Goal: Check status: Check status

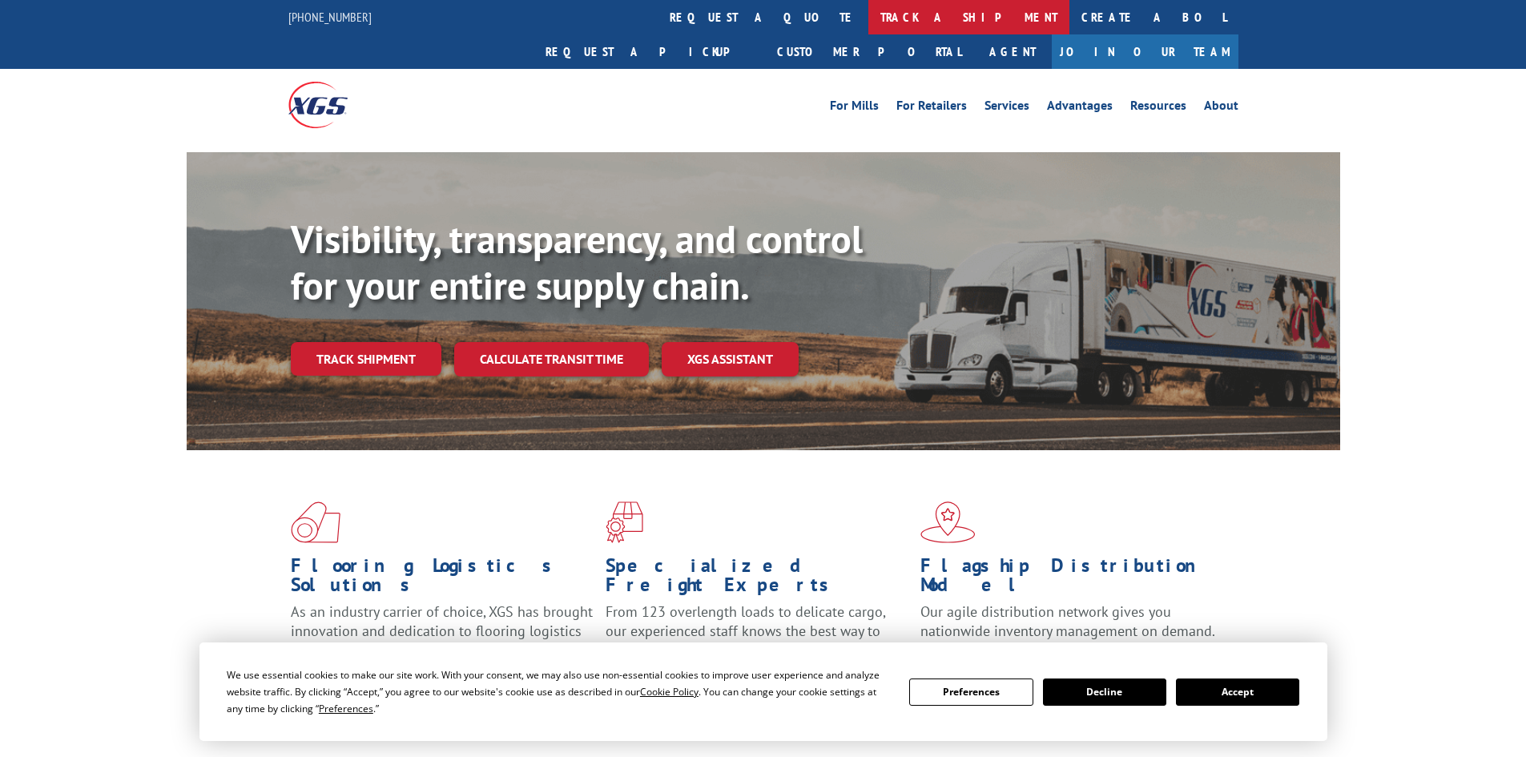
click at [868, 9] on link "track a shipment" at bounding box center [968, 17] width 201 height 34
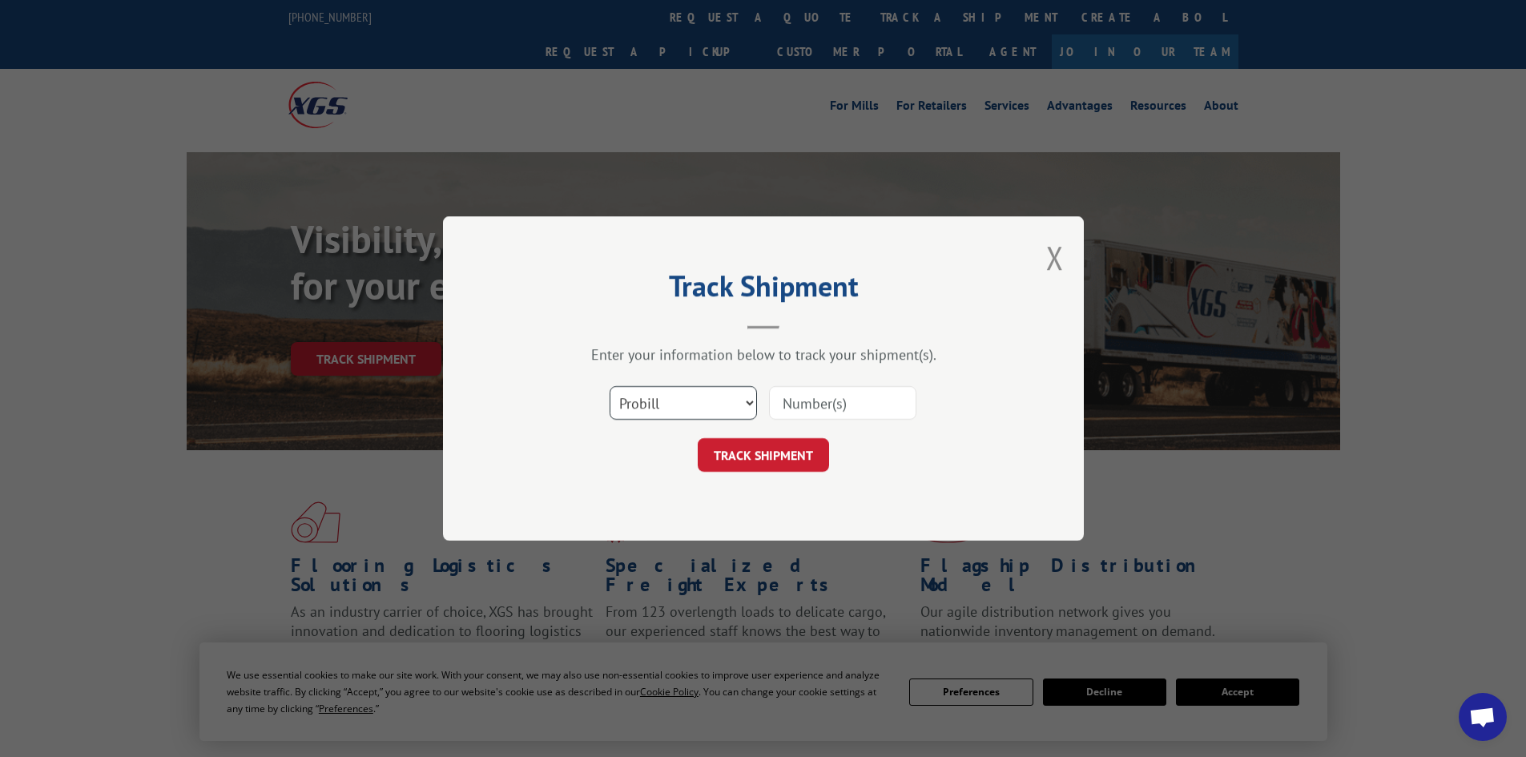
click at [666, 405] on select "Select category... Probill BOL PO" at bounding box center [683, 403] width 147 height 34
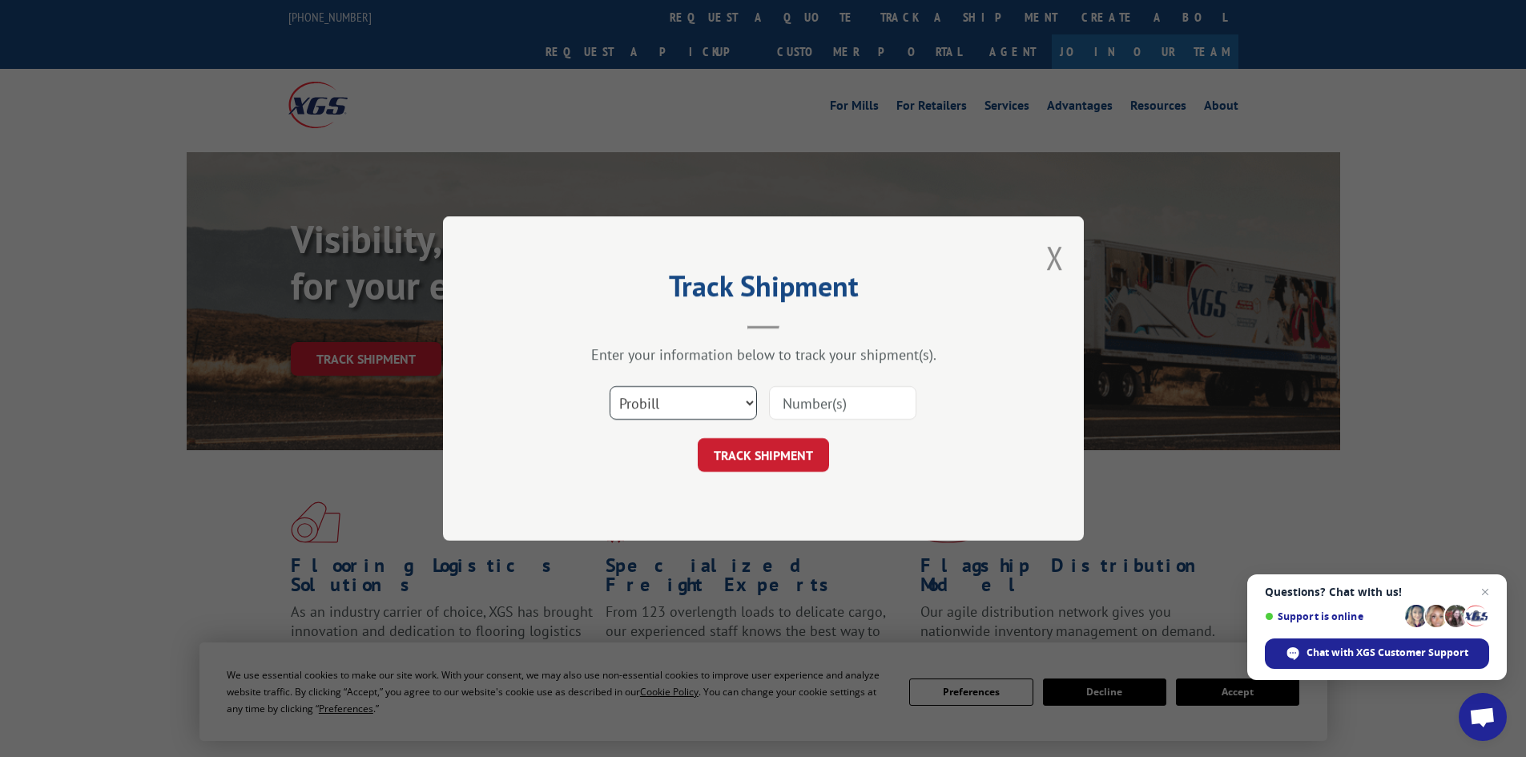
select select "po"
click at [610, 386] on select "Select category... Probill BOL PO" at bounding box center [683, 403] width 147 height 34
click at [1493, 592] on span "Close chat" at bounding box center [1486, 592] width 20 height 20
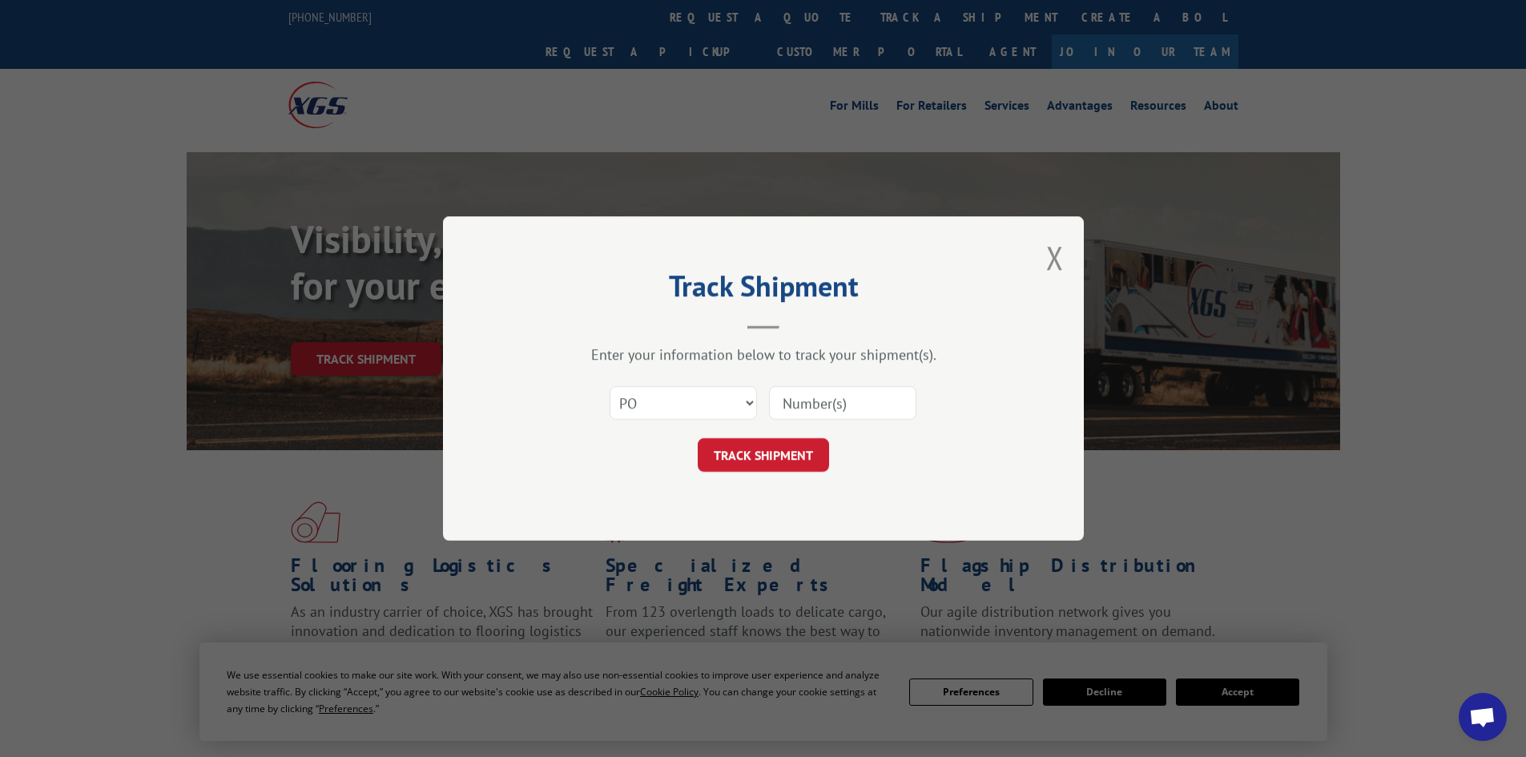
click at [812, 402] on input at bounding box center [842, 403] width 147 height 34
type input "52533852"
click at [698, 438] on button "TRACK SHIPMENT" at bounding box center [763, 455] width 131 height 34
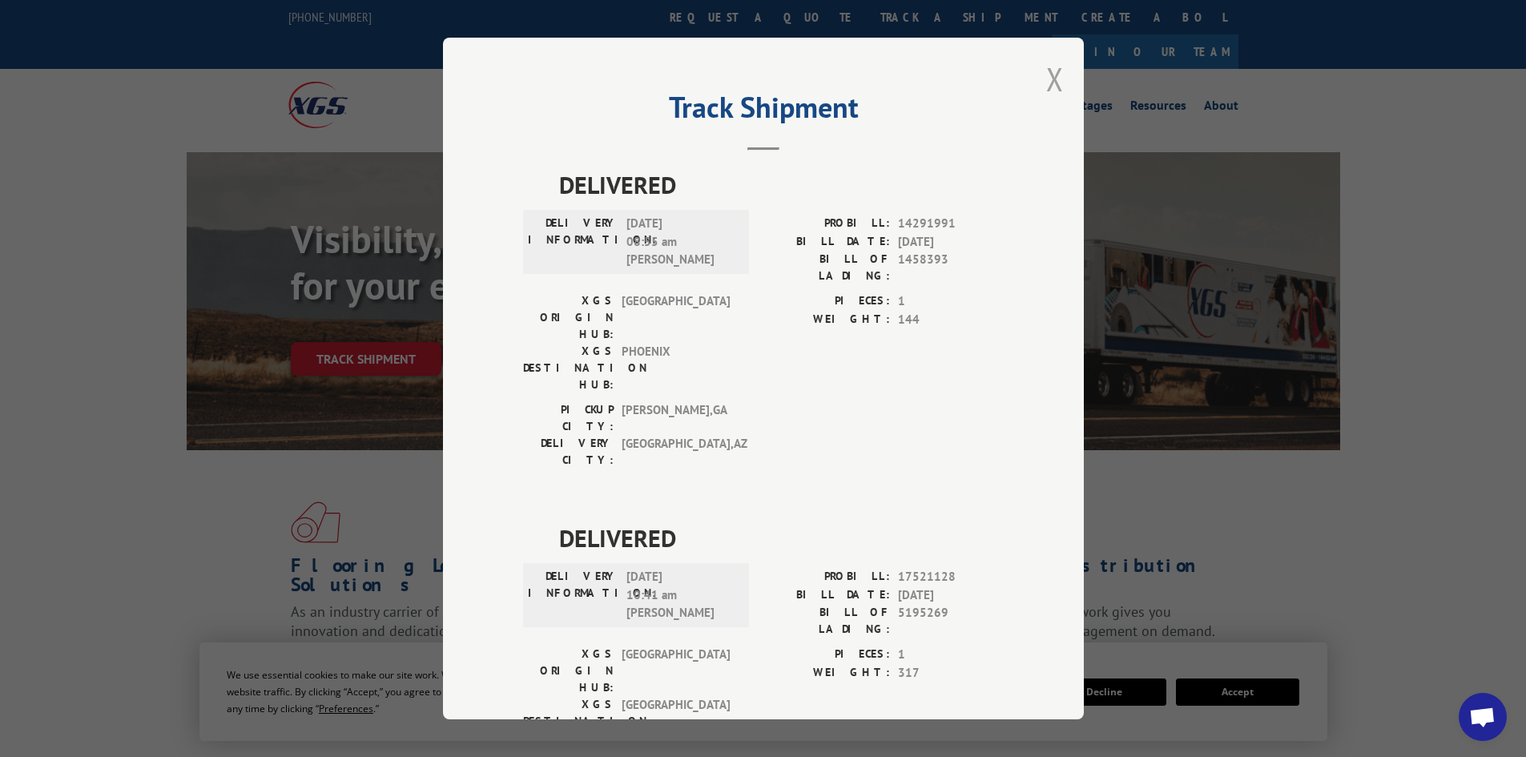
click at [1048, 79] on button "Close modal" at bounding box center [1055, 79] width 18 height 42
